Goal: Task Accomplishment & Management: Use online tool/utility

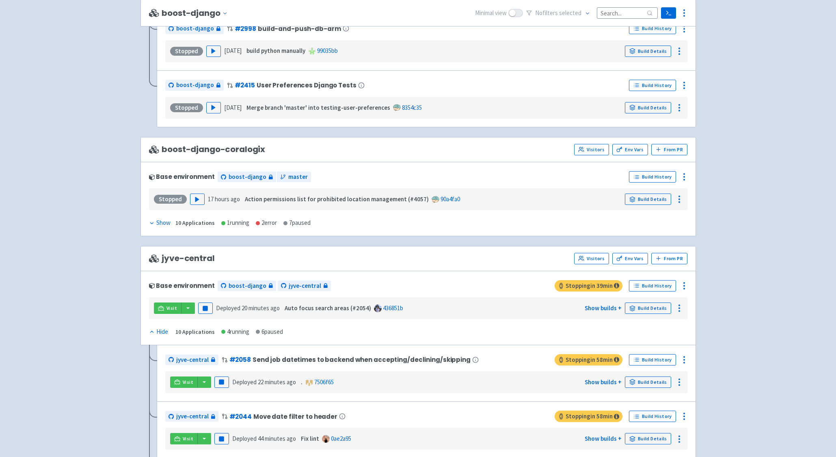
scroll to position [1057, 0]
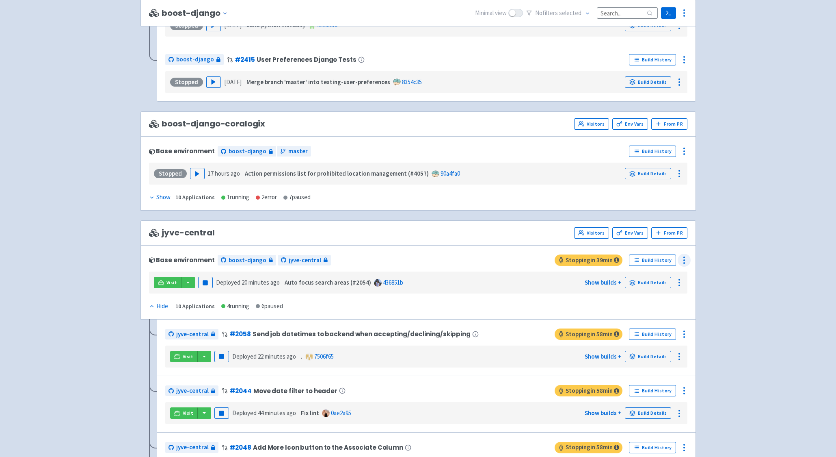
click at [682, 263] on icon at bounding box center [685, 260] width 10 height 10
click at [665, 273] on span "Configure" at bounding box center [654, 278] width 54 height 11
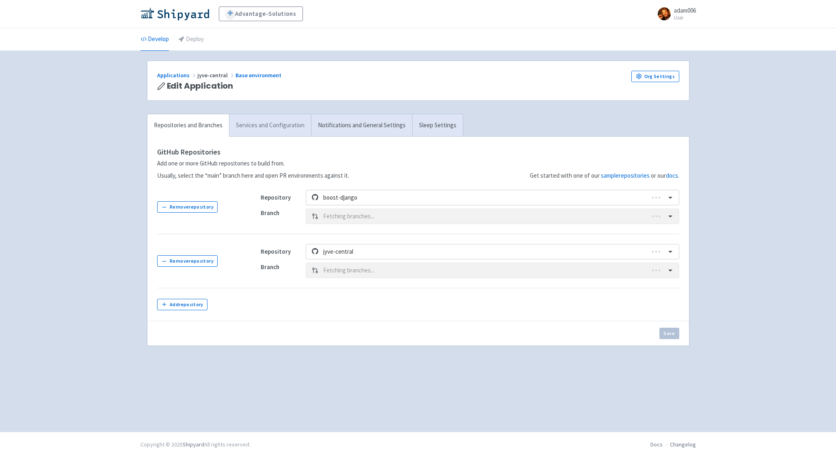
click at [254, 124] on link "Services and Configuration" at bounding box center [270, 125] width 82 height 22
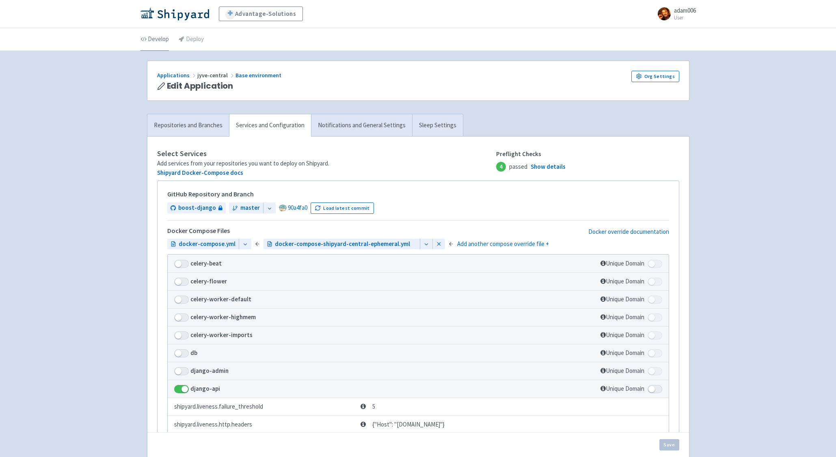
click at [159, 39] on link "Develop" at bounding box center [155, 39] width 28 height 23
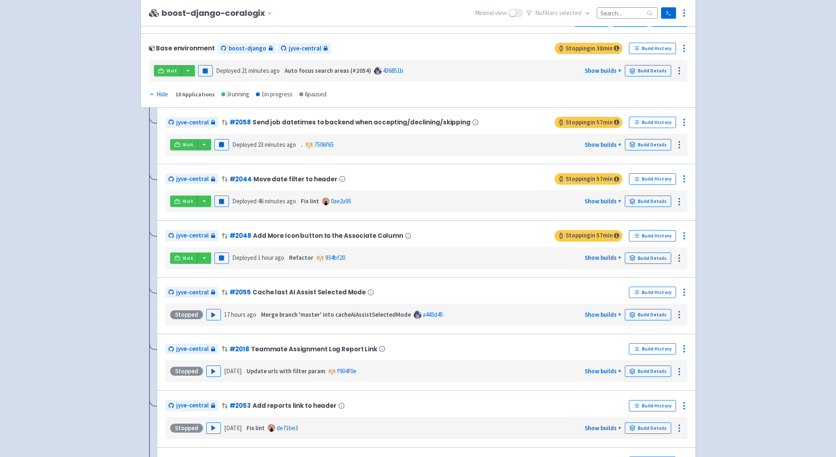
scroll to position [1246, 0]
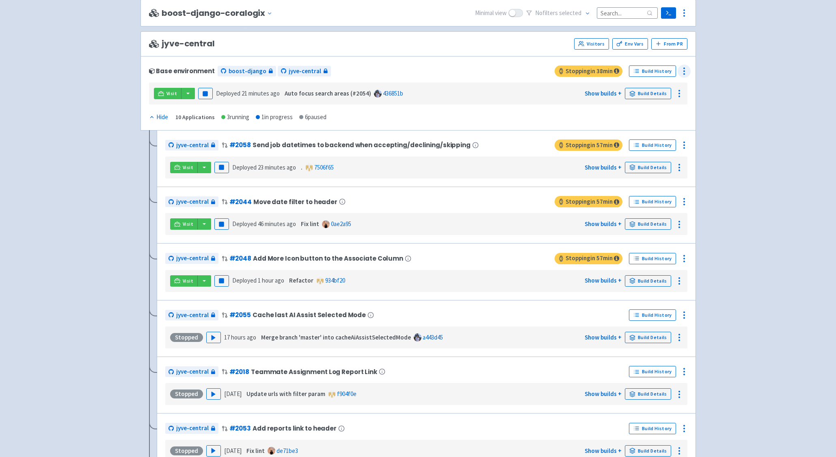
click at [684, 70] on icon at bounding box center [685, 71] width 10 height 10
click at [661, 85] on span "Configure" at bounding box center [654, 89] width 54 height 11
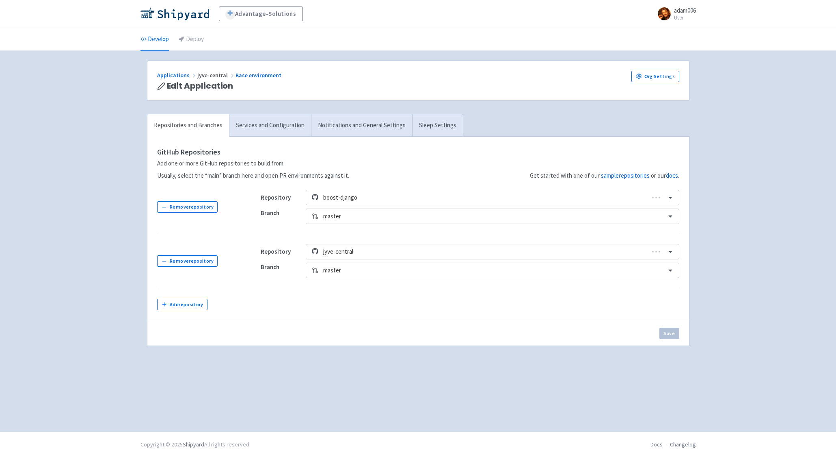
click at [71, 192] on div "Advantage-Solutions adam006 User Profile Sign out Develop Deploy" at bounding box center [418, 215] width 836 height 431
